Goal: Check status

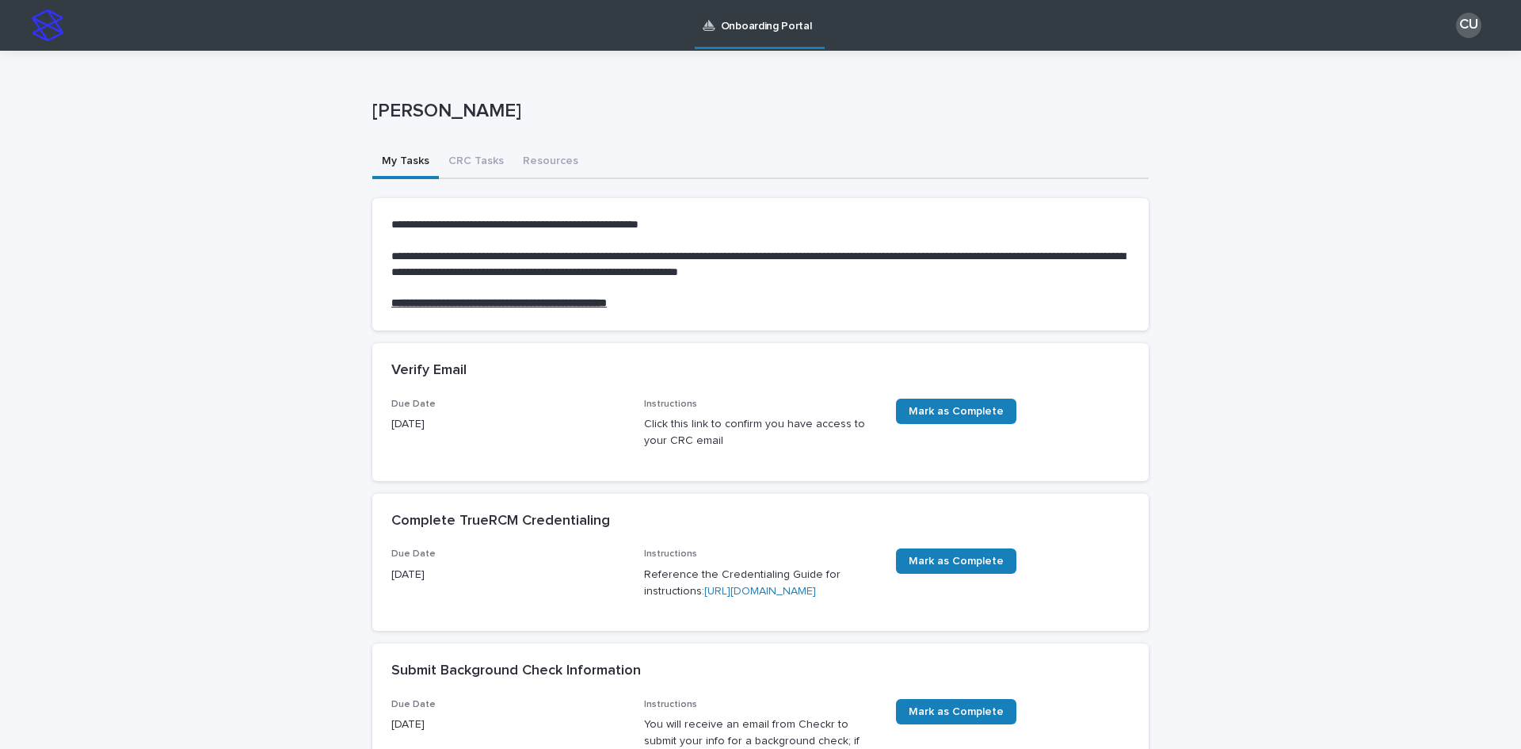
drag, startPoint x: 547, startPoint y: 119, endPoint x: 671, endPoint y: 124, distance: 124.5
click at [340, 113] on div "**********" at bounding box center [760, 696] width 1521 height 1290
click at [671, 124] on div "[PERSON_NAME]" at bounding box center [757, 114] width 770 height 29
